Goal: Task Accomplishment & Management: Manage account settings

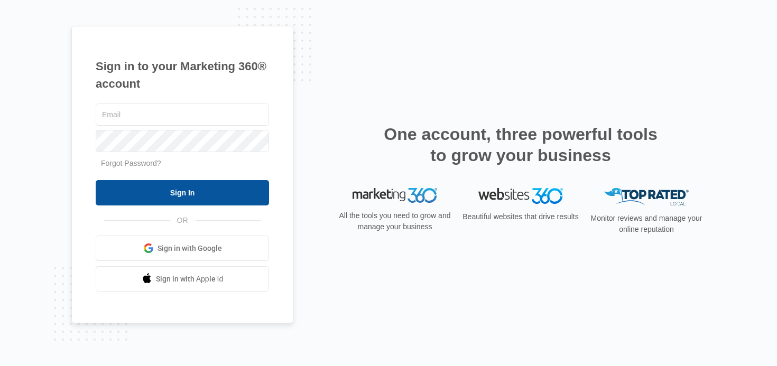
type input "[PERSON_NAME][EMAIL_ADDRESS][PERSON_NAME][DOMAIN_NAME]"
click at [161, 196] on input "Sign In" at bounding box center [182, 192] width 173 height 25
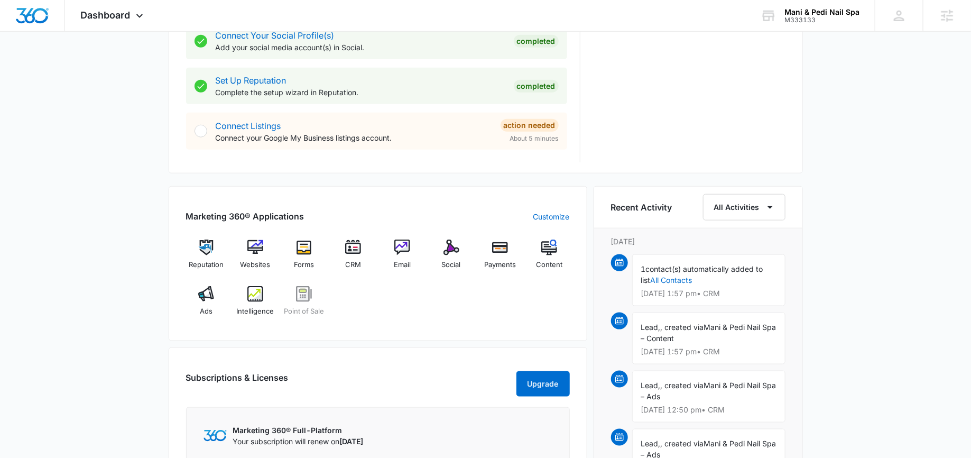
scroll to position [530, 0]
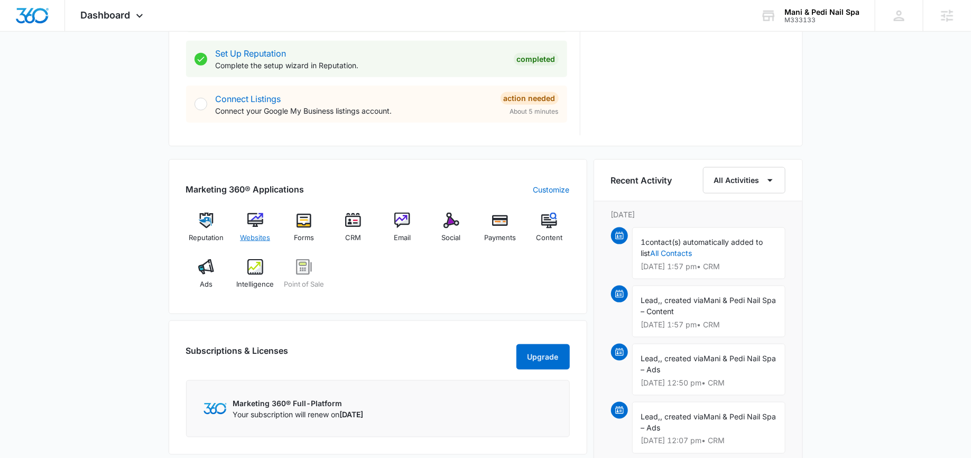
click at [254, 238] on span "Websites" at bounding box center [255, 238] width 30 height 11
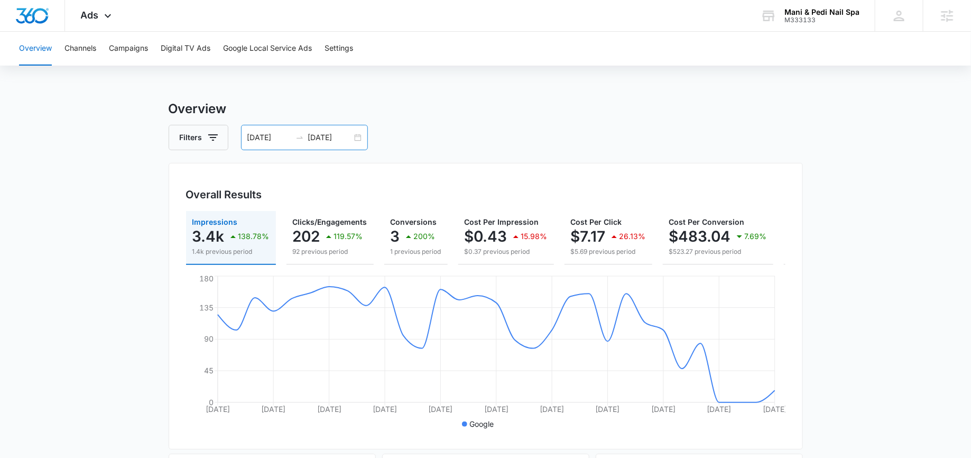
click at [358, 143] on div "[DATE] [DATE]" at bounding box center [304, 137] width 127 height 25
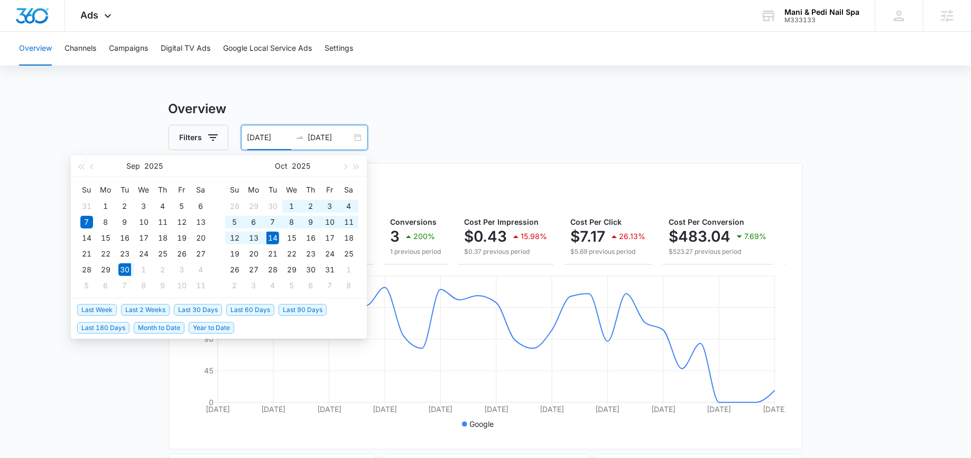
click at [146, 310] on span "Last 2 Weeks" at bounding box center [145, 310] width 49 height 12
type input "[DATE]"
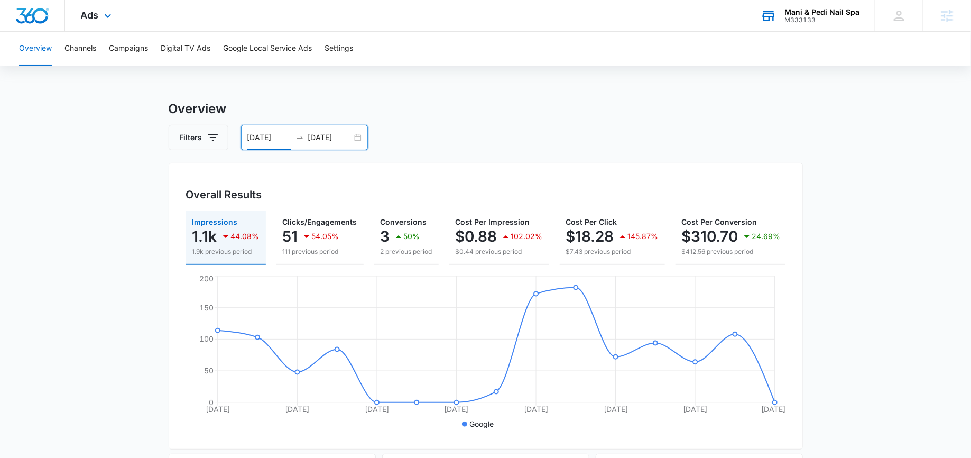
click at [819, 1] on div "Mani & Pedi Nail Spa M333133 Your Accounts View All" at bounding box center [810, 15] width 130 height 31
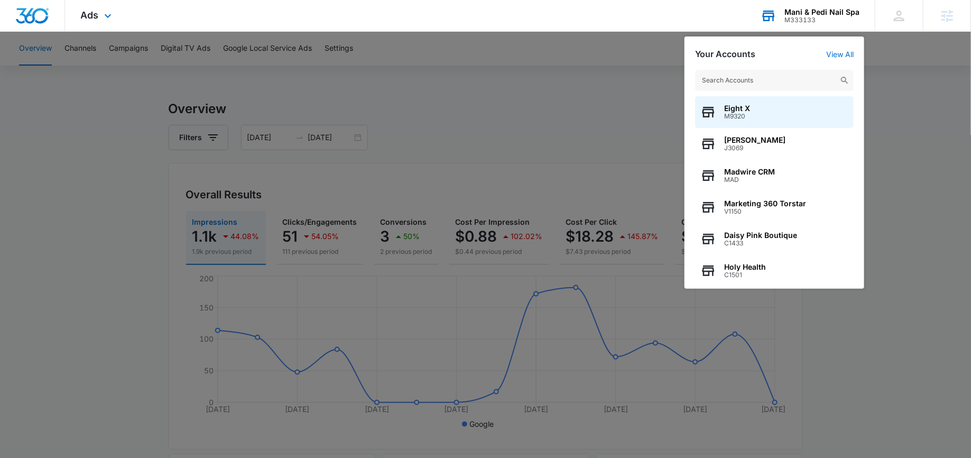
click at [758, 87] on input "text" at bounding box center [774, 80] width 159 height 21
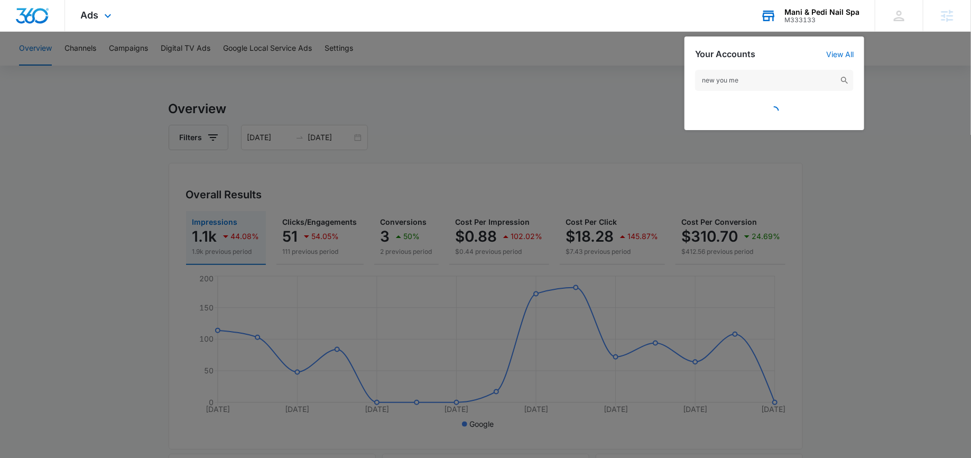
type input "new you med"
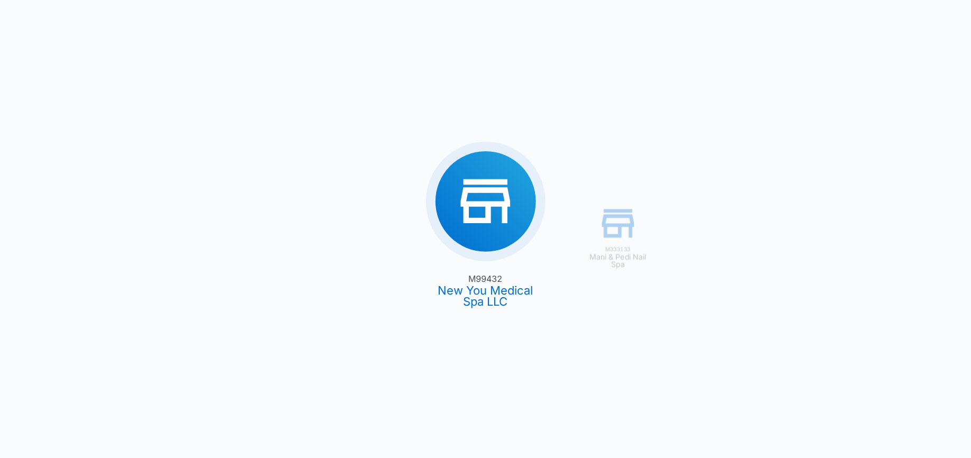
type input "[DATE]"
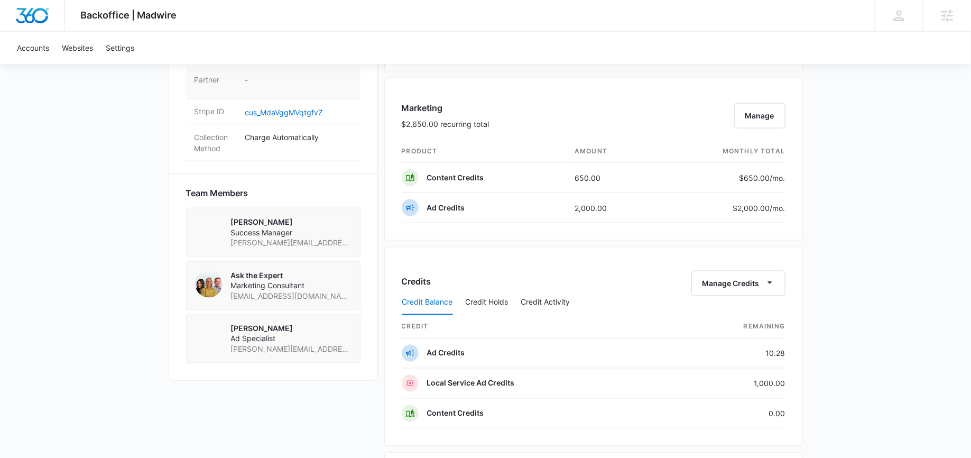
scroll to position [698, 0]
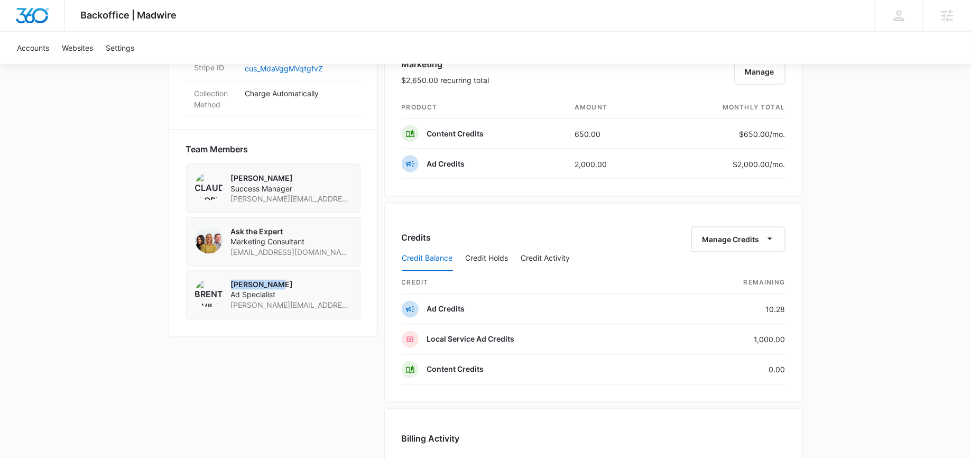
drag, startPoint x: 281, startPoint y: 268, endPoint x: 231, endPoint y: 270, distance: 50.3
click at [231, 280] on p "Brent Avila" at bounding box center [291, 285] width 121 height 11
copy p "Brent Avila"
